Goal: Use online tool/utility

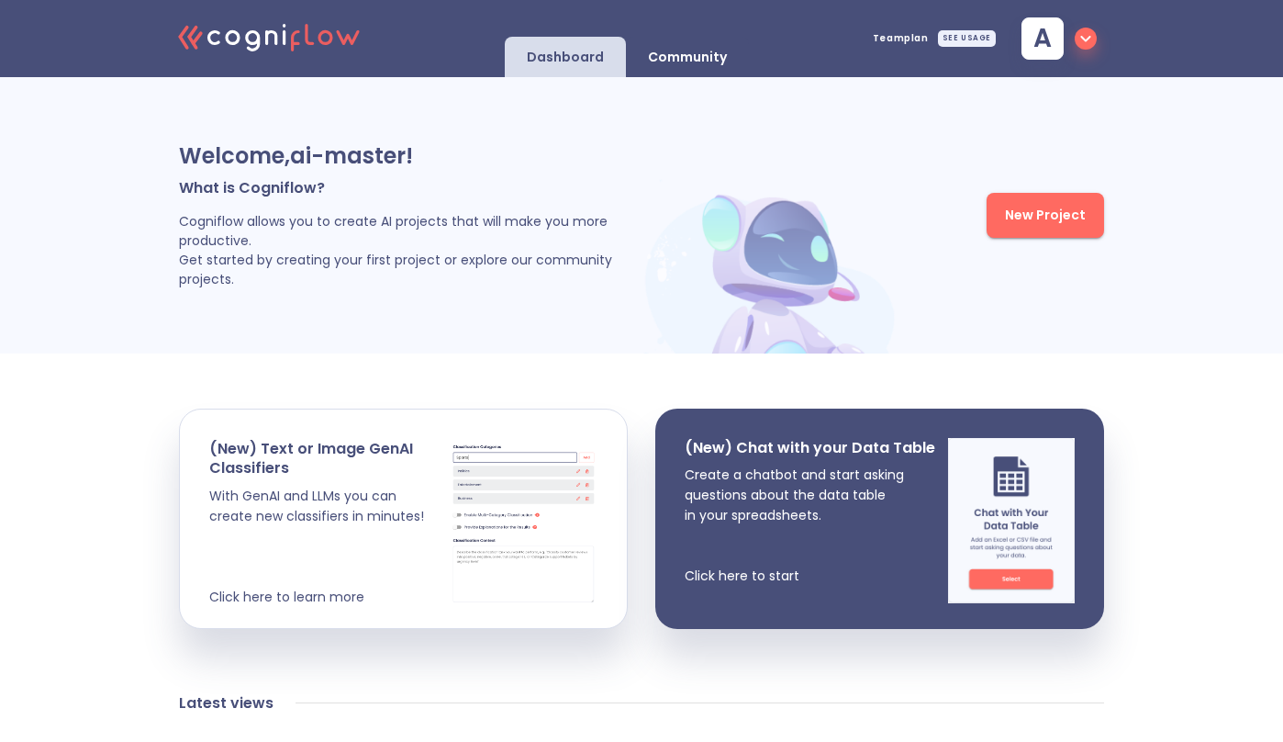
click at [662, 43] on div "Community" at bounding box center [687, 57] width 123 height 40
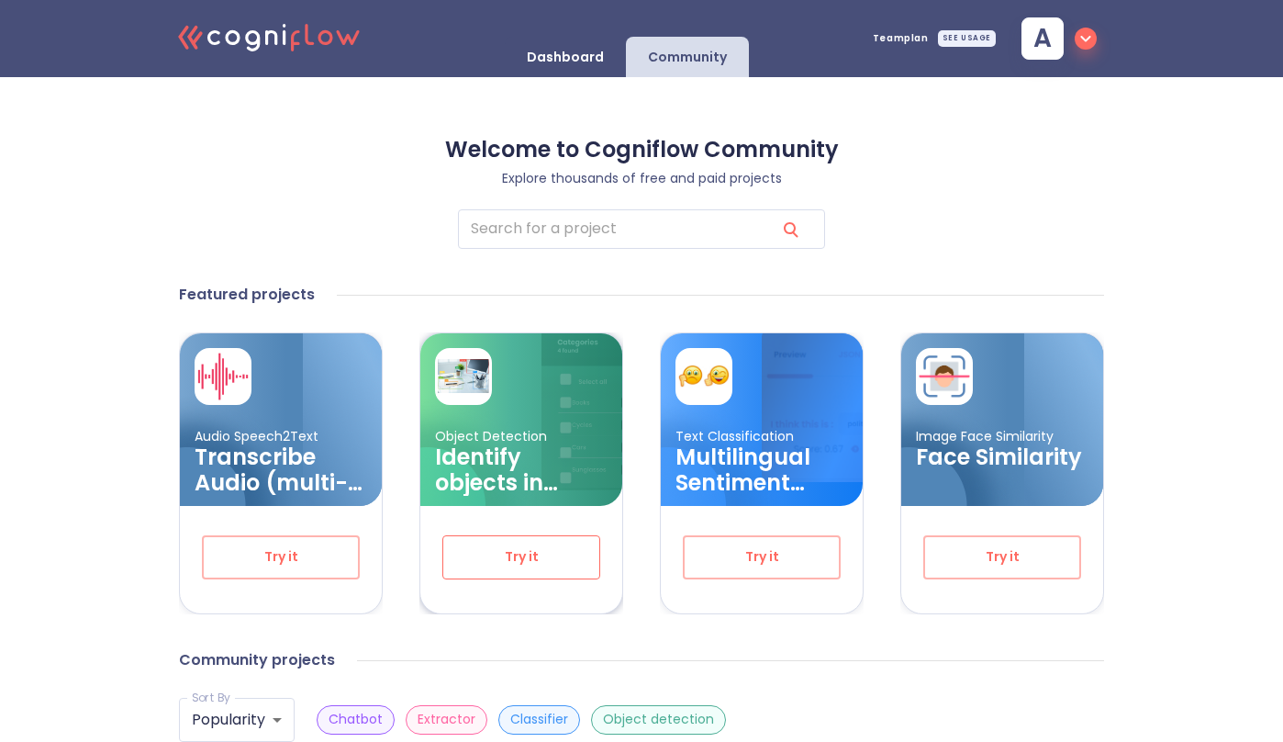
click at [545, 555] on span "Try it" at bounding box center [521, 556] width 97 height 23
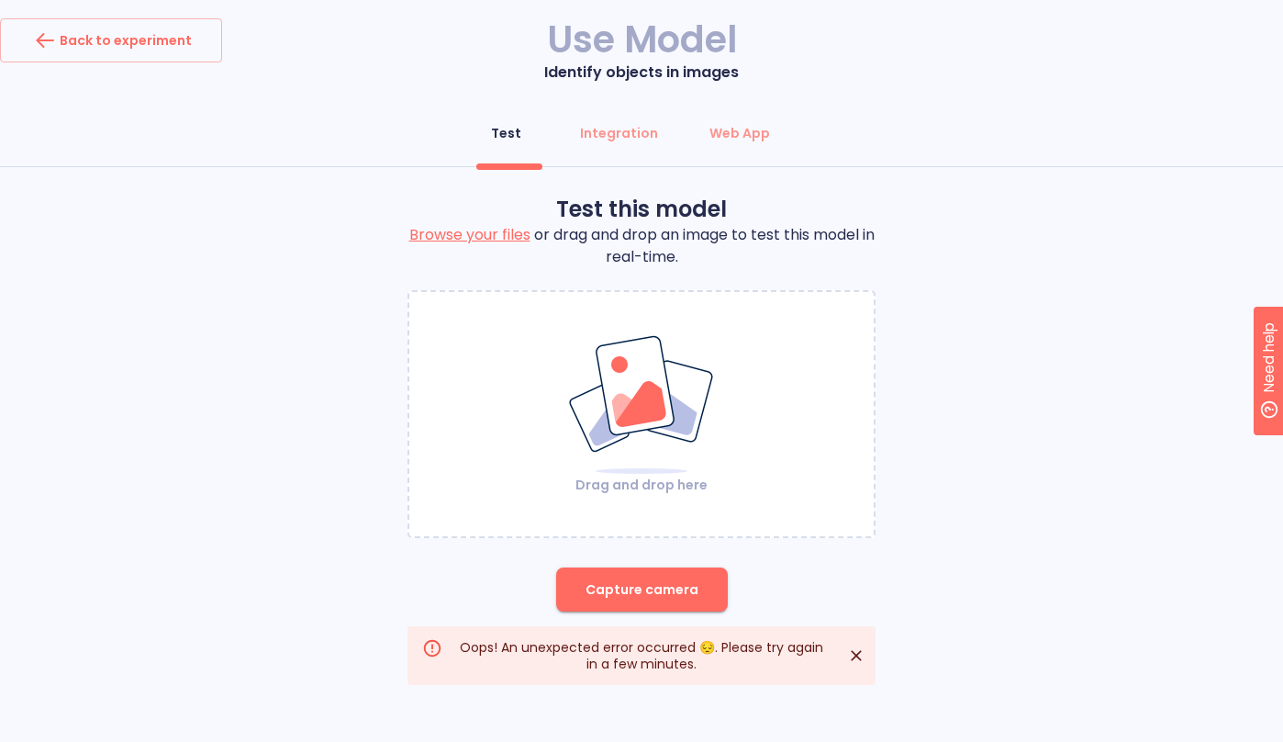
click at [244, 336] on div "Test this model Browse your files or drag and drop an image to test this model …" at bounding box center [641, 440] width 1283 height 490
click at [341, 405] on div "Test this model Browse your files or drag and drop an image to test this model …" at bounding box center [641, 440] width 1283 height 490
